Goal: Transaction & Acquisition: Book appointment/travel/reservation

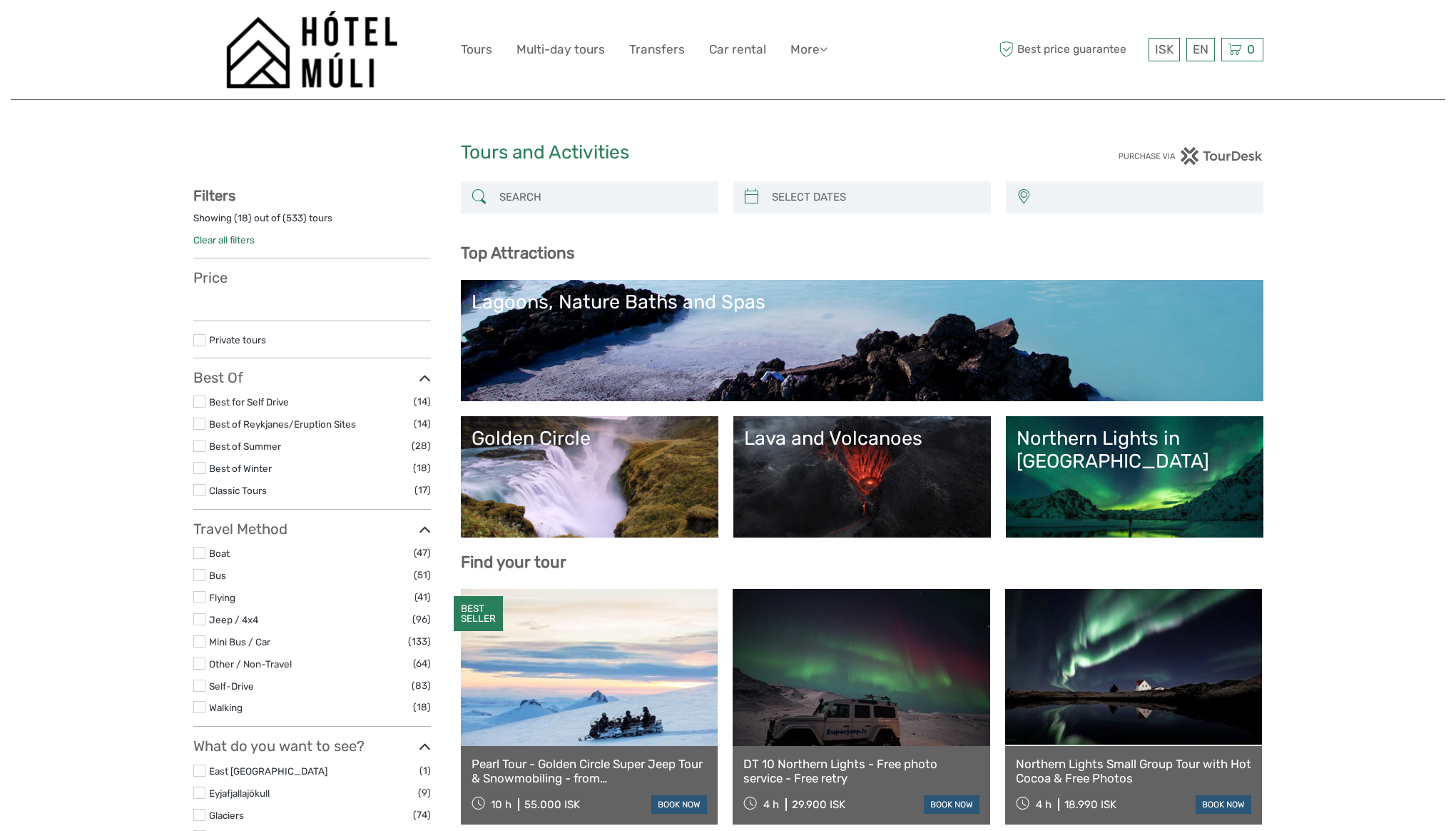
select select
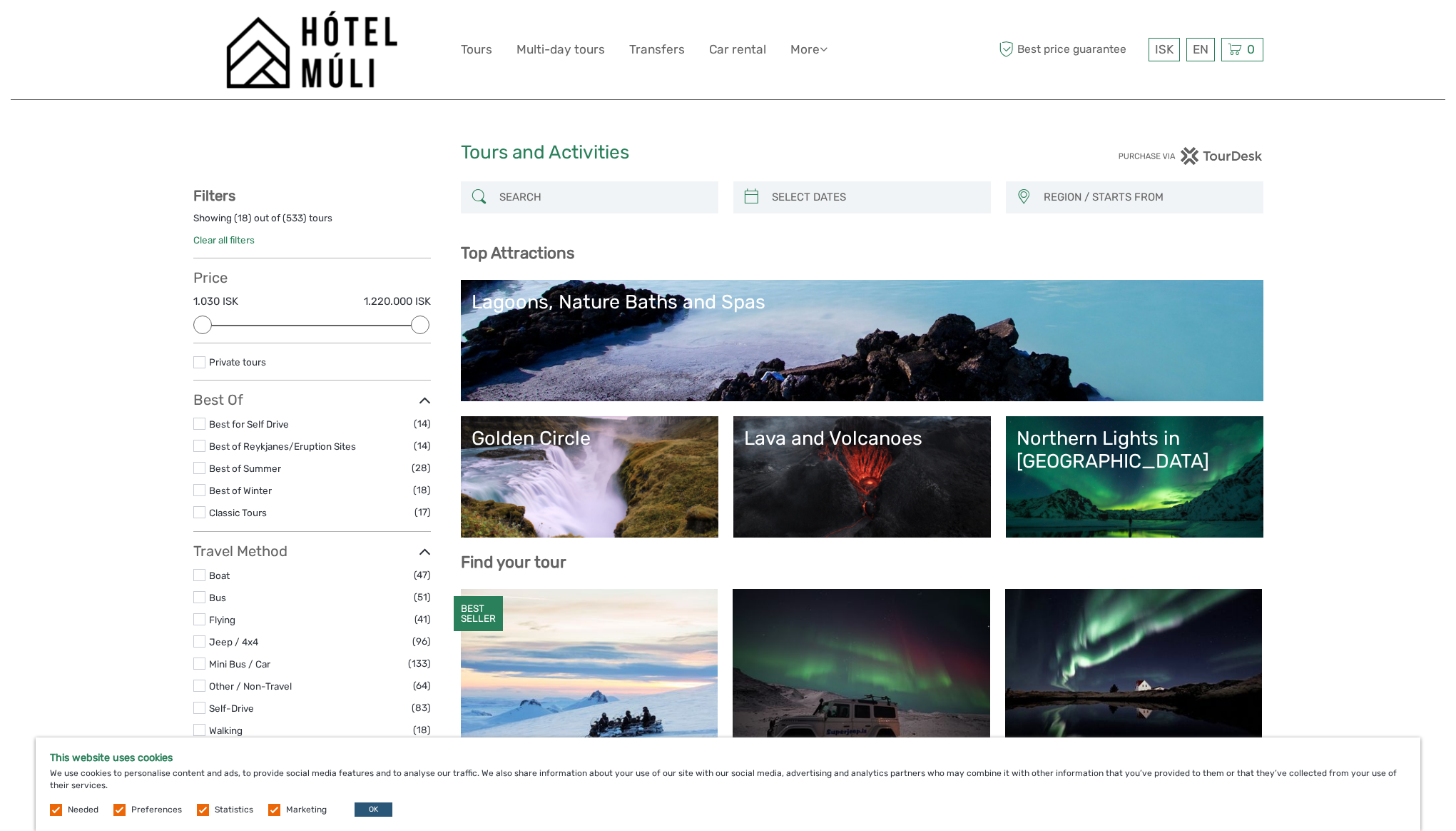
click at [274, 815] on div "Needed Preferences Statistics Marketing OK" at bounding box center [222, 809] width 346 height 14
click at [268, 808] on label at bounding box center [274, 809] width 12 height 12
click at [0, 0] on input "checkbox" at bounding box center [0, 0] width 0 height 0
click at [211, 809] on span "Statistics" at bounding box center [226, 808] width 58 height 10
click at [200, 808] on label at bounding box center [203, 809] width 12 height 12
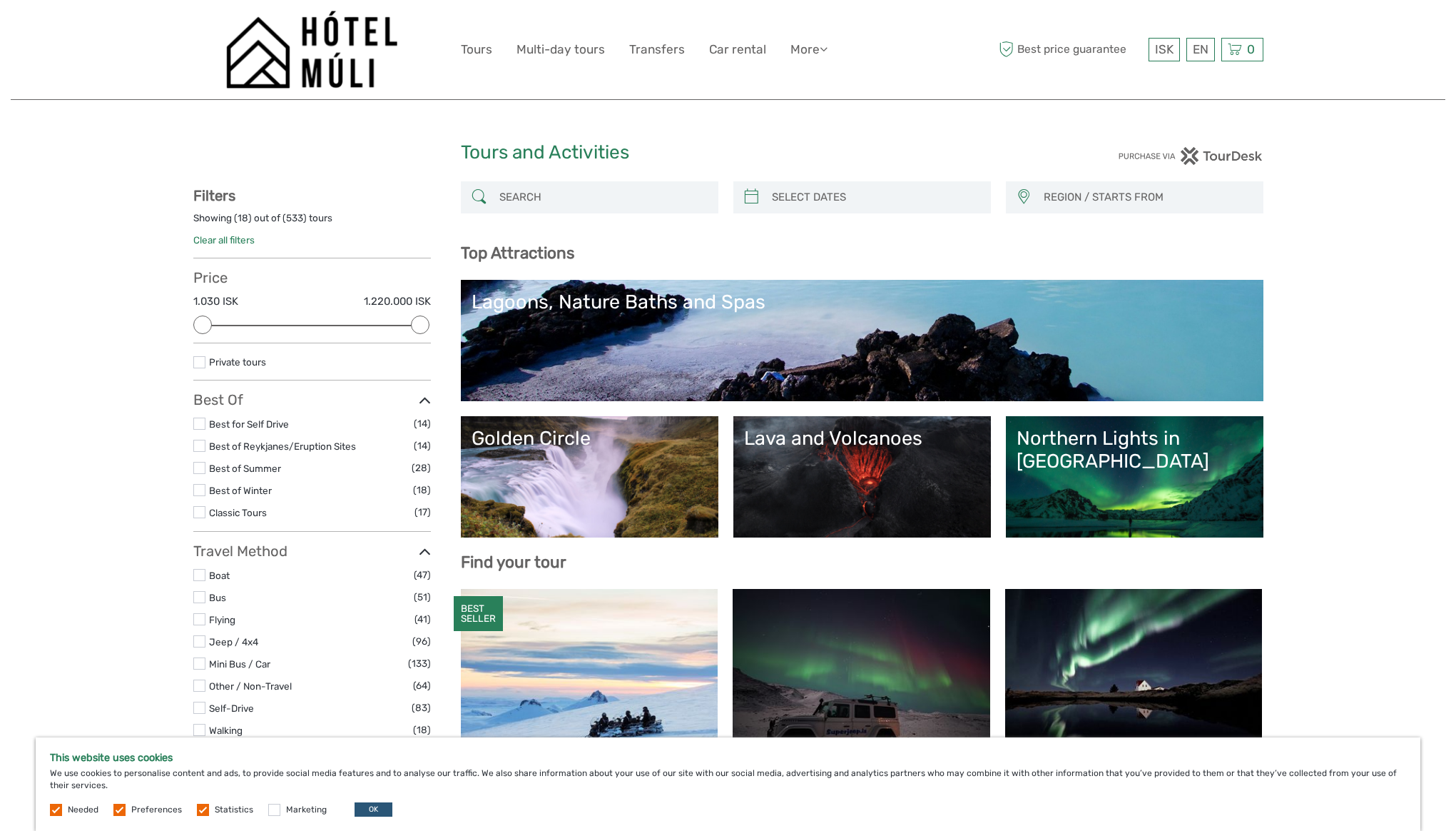
click at [0, 0] on input "checkbox" at bounding box center [0, 0] width 0 height 0
click at [120, 808] on label at bounding box center [120, 809] width 12 height 12
click at [0, 0] on input "checkbox" at bounding box center [0, 0] width 0 height 0
click at [52, 806] on label at bounding box center [55, 809] width 12 height 12
click at [60, 812] on label at bounding box center [55, 809] width 12 height 12
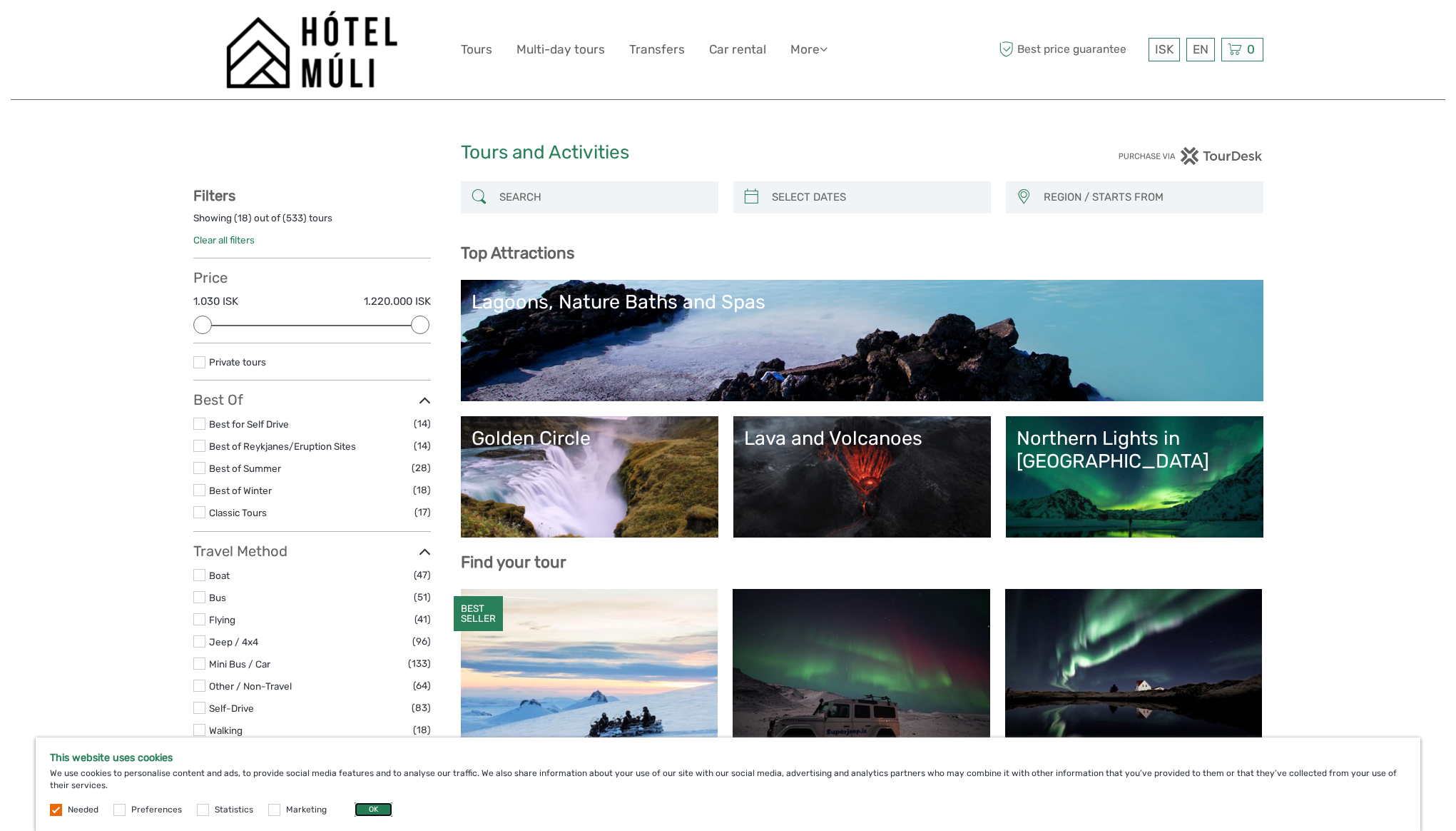
click at [375, 810] on button "OK" at bounding box center [373, 809] width 38 height 14
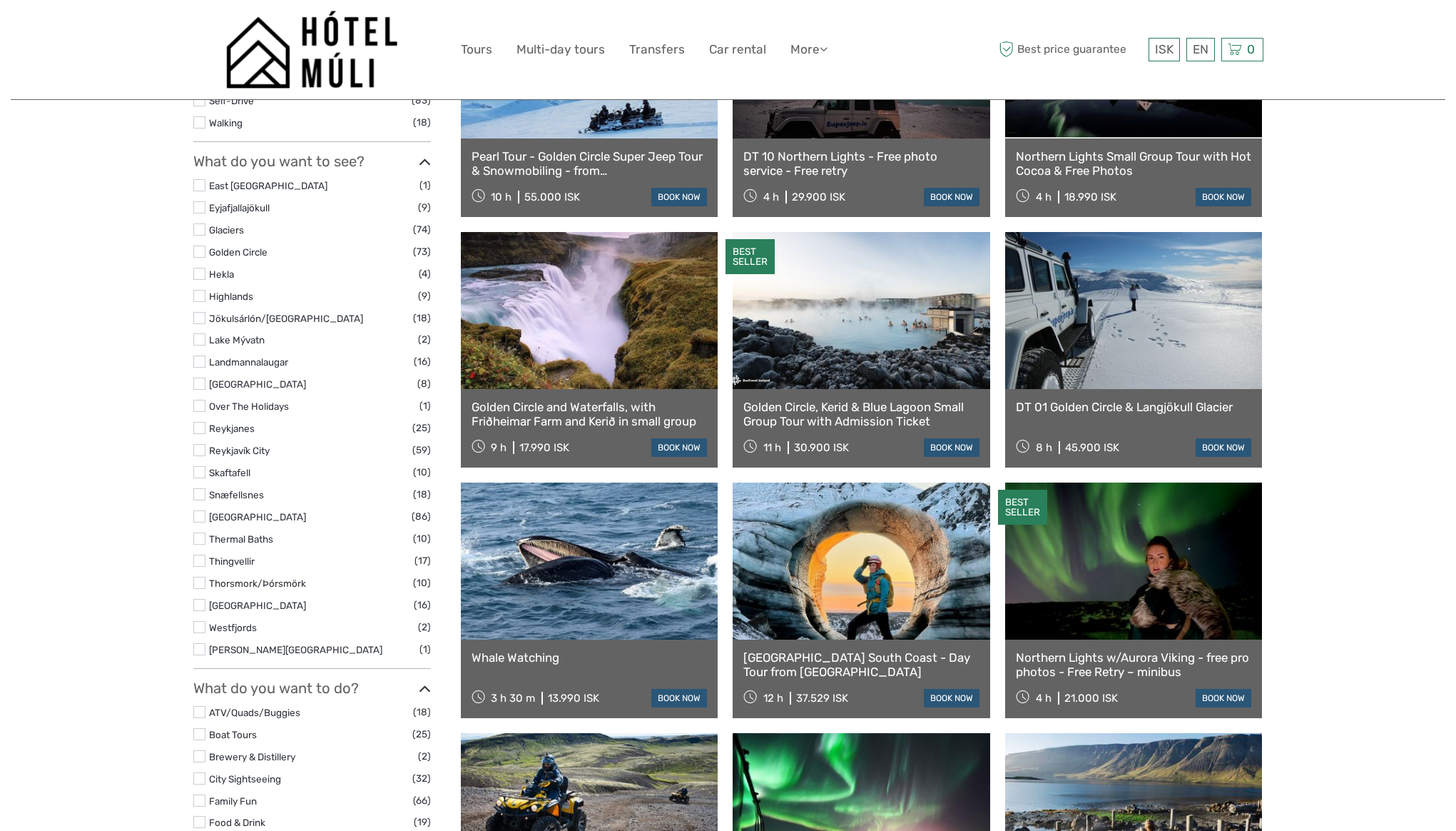
scroll to position [610, 0]
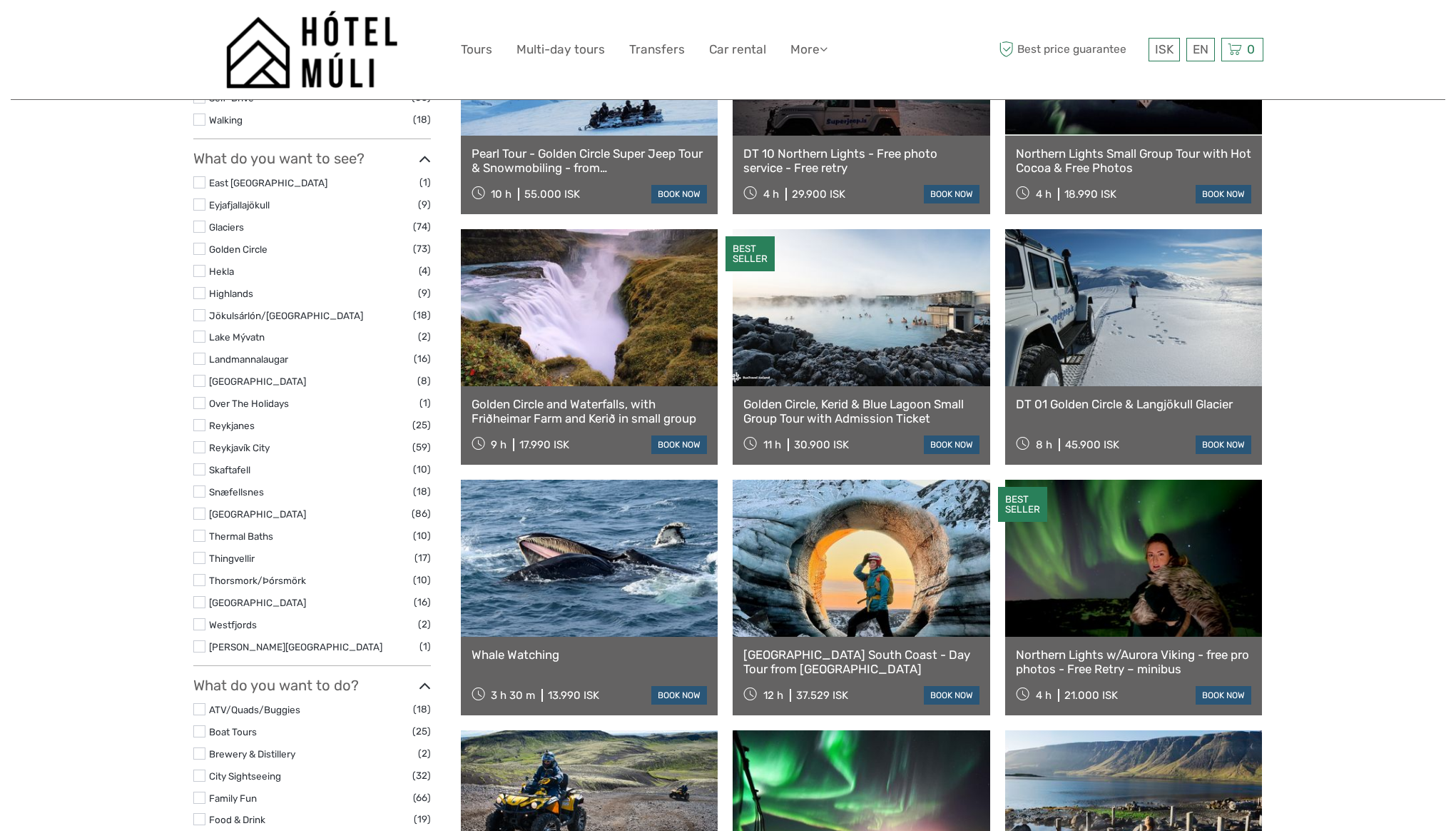
click at [884, 362] on link at bounding box center [862, 307] width 258 height 156
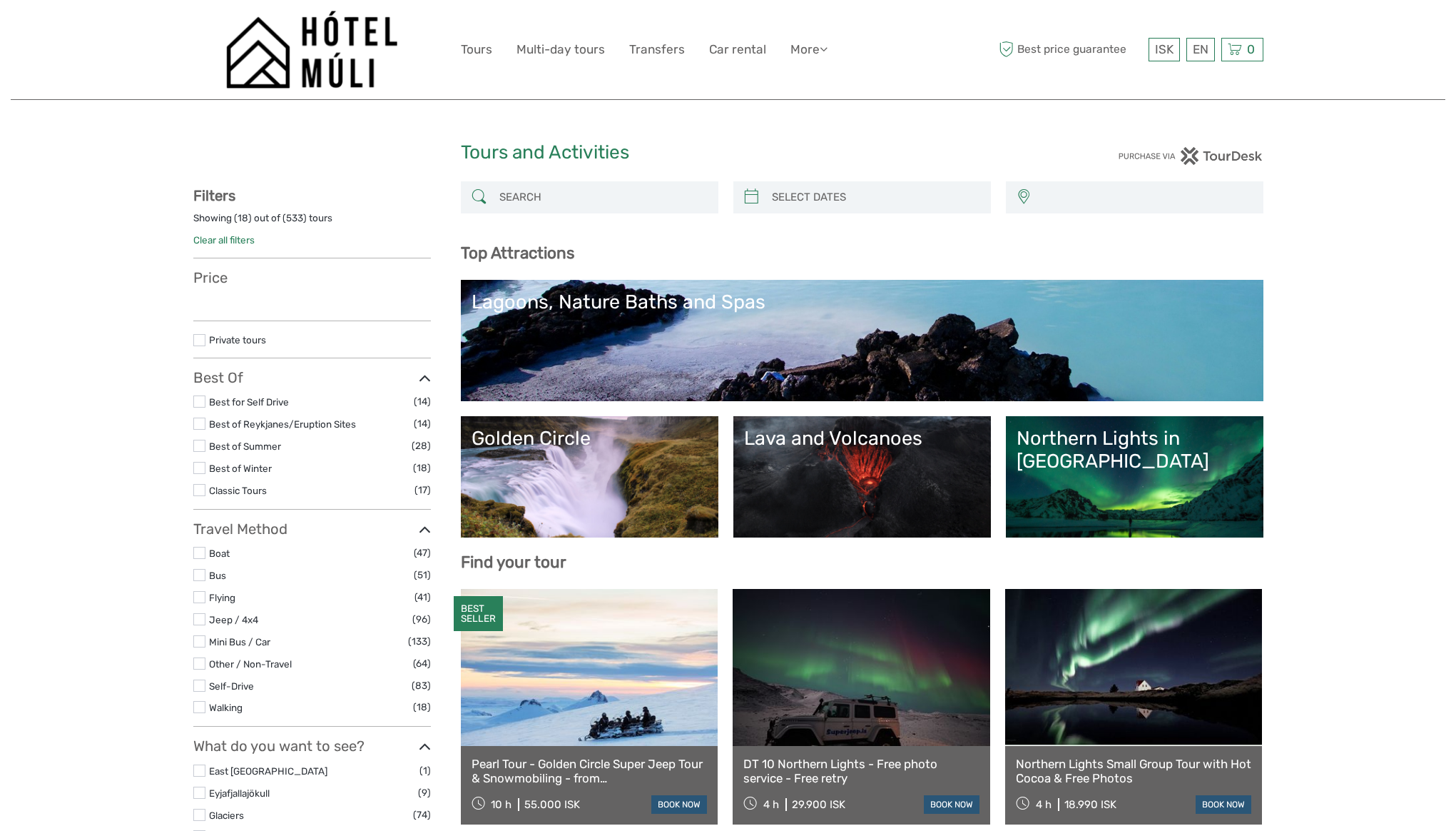
select select
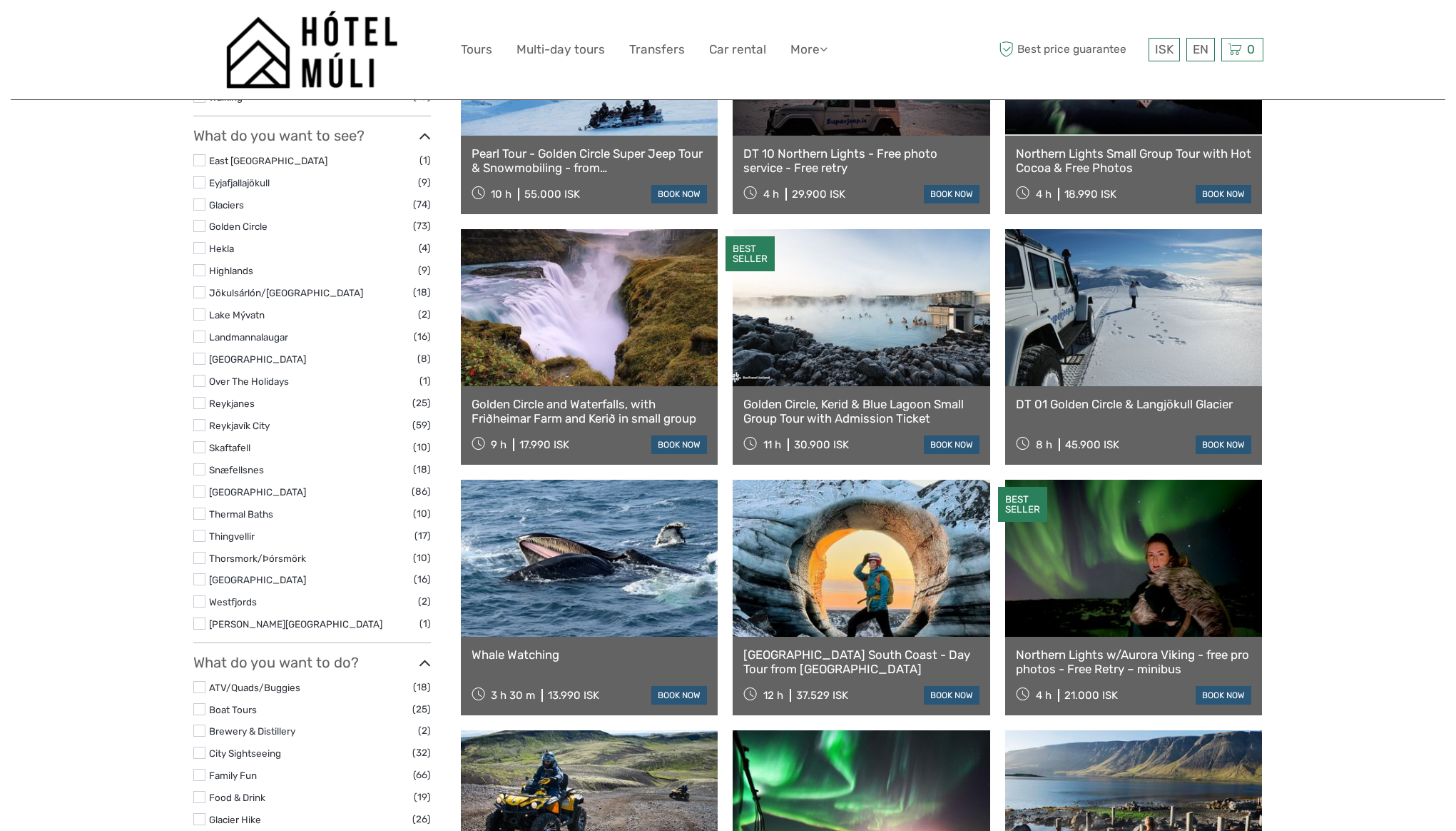
select select
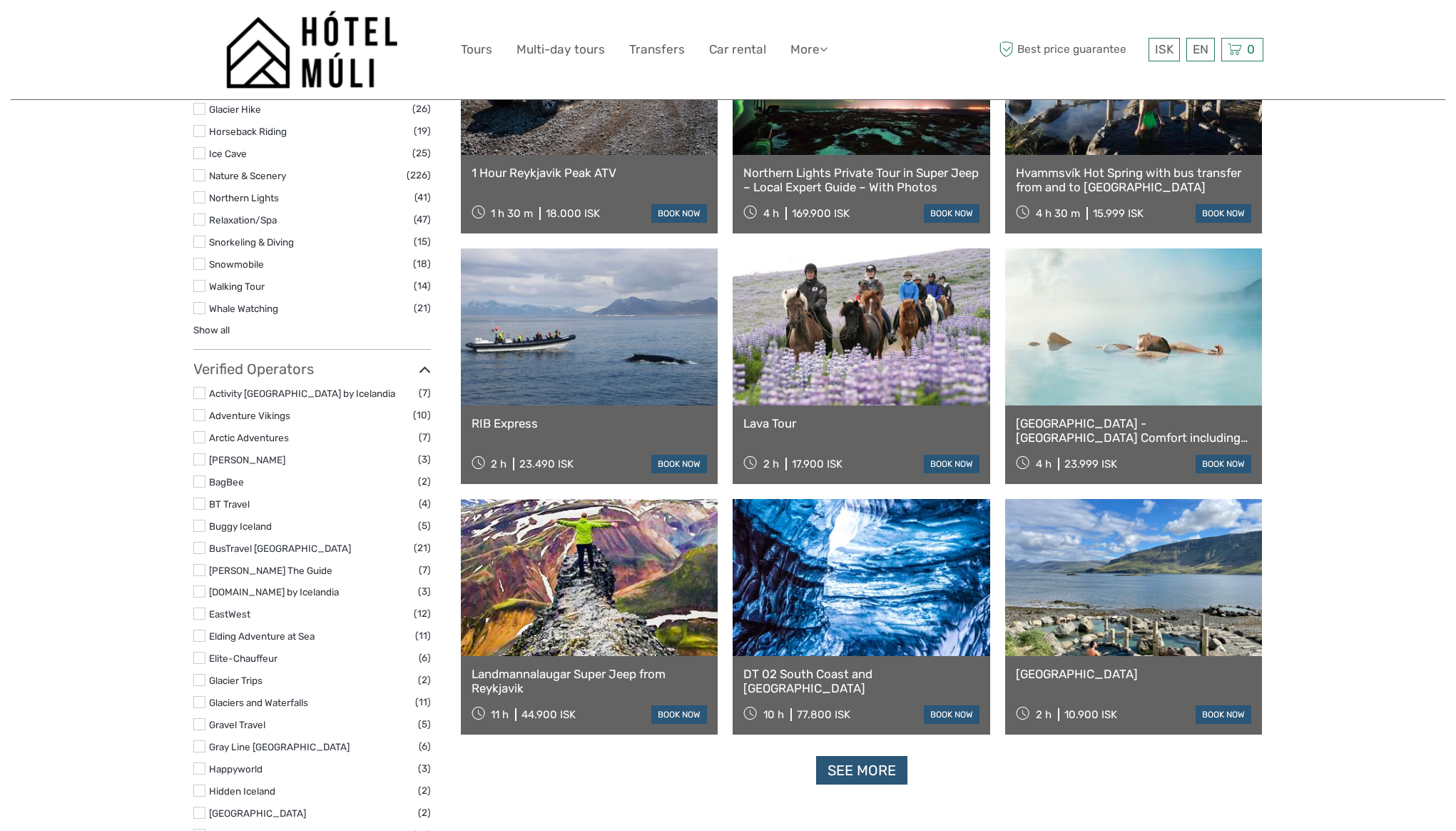
scroll to position [1344, 0]
